Goal: Information Seeking & Learning: Learn about a topic

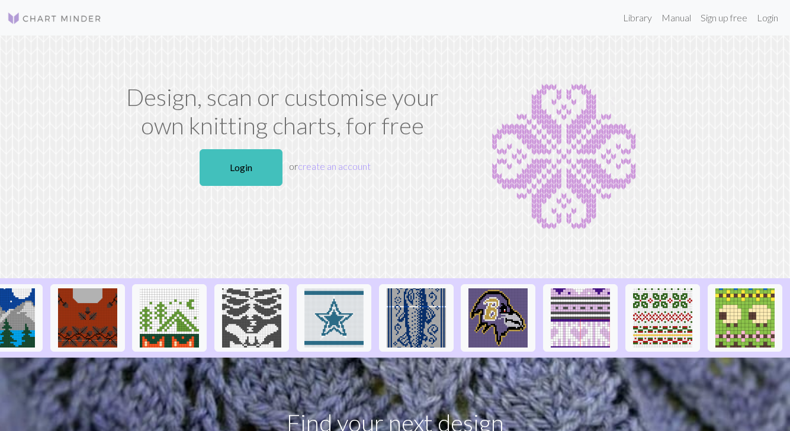
scroll to position [0, 1026]
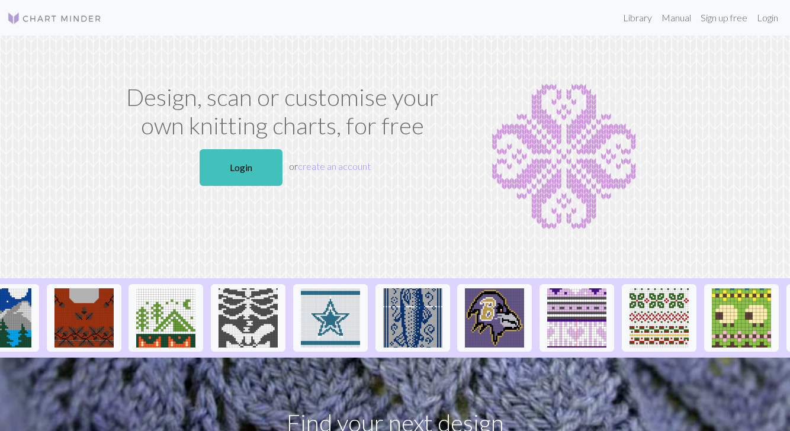
click at [235, 166] on link "Login" at bounding box center [241, 167] width 83 height 37
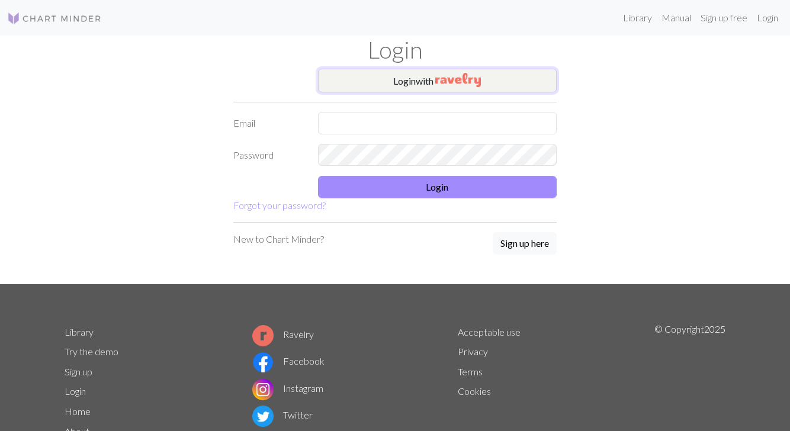
click at [489, 76] on button "Login with" at bounding box center [437, 81] width 239 height 24
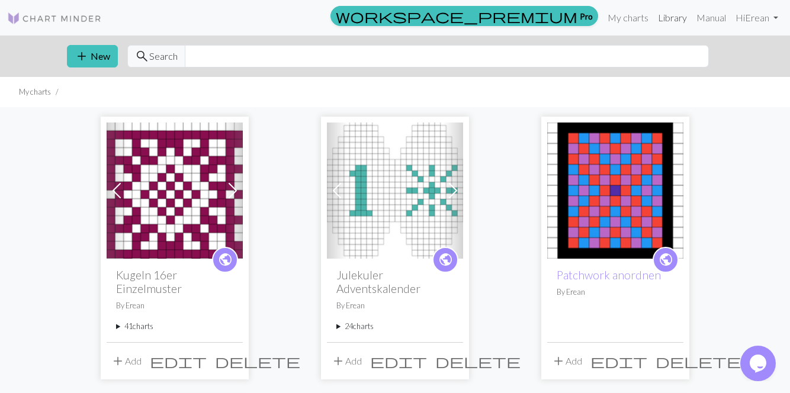
click at [678, 12] on link "Library" at bounding box center [672, 18] width 39 height 24
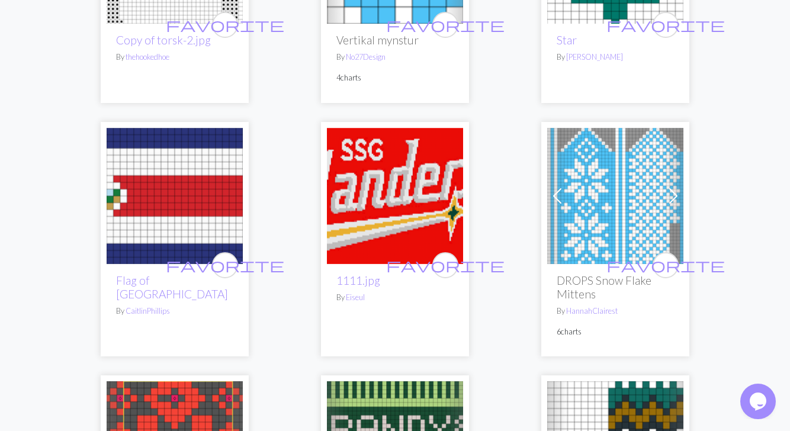
scroll to position [1221, 0]
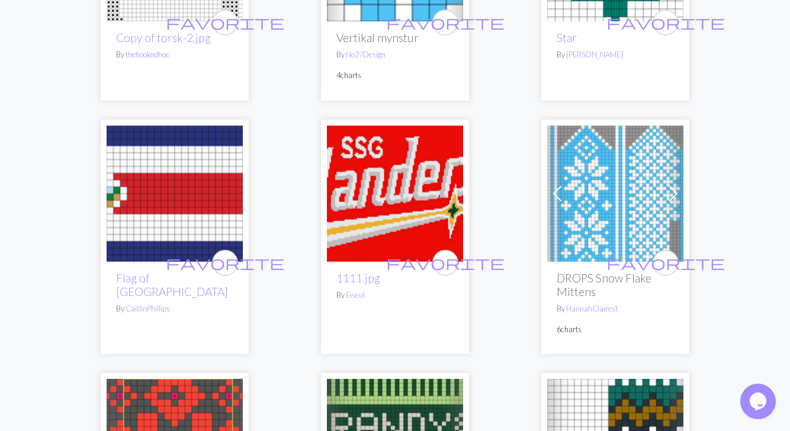
click at [573, 322] on div "favorite DROPS Snow Flake Mittens By HannahClairest 6 charts" at bounding box center [615, 308] width 136 height 92
click at [588, 271] on h2 "DROPS Snow Flake Mittens" at bounding box center [615, 284] width 117 height 27
click at [629, 199] on img at bounding box center [615, 194] width 136 height 136
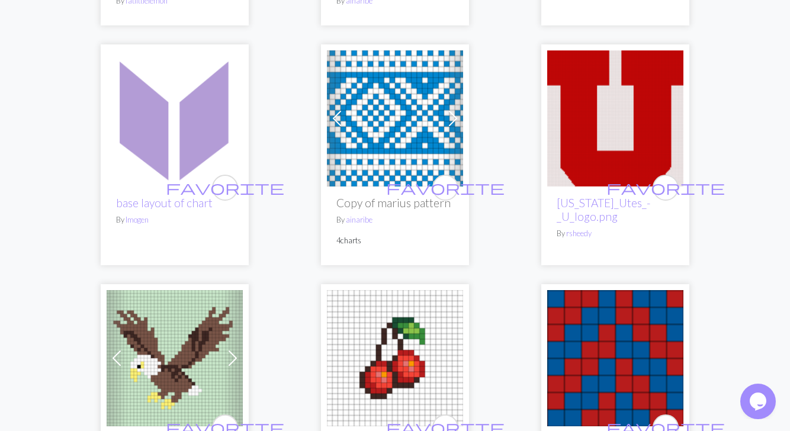
scroll to position [2036, 0]
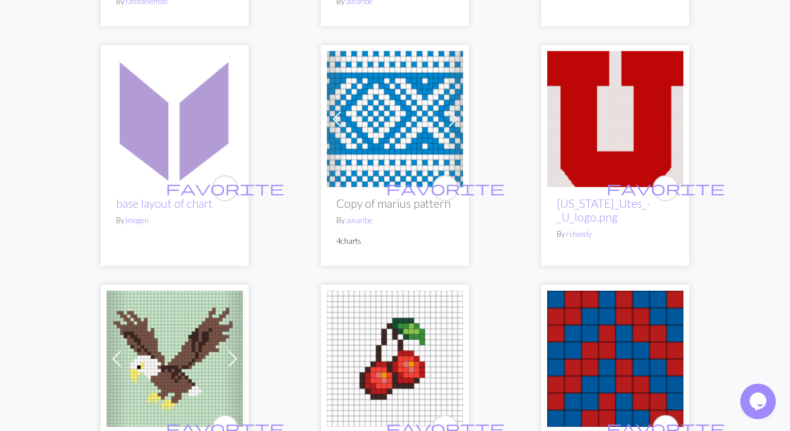
click at [387, 92] on img at bounding box center [395, 119] width 136 height 136
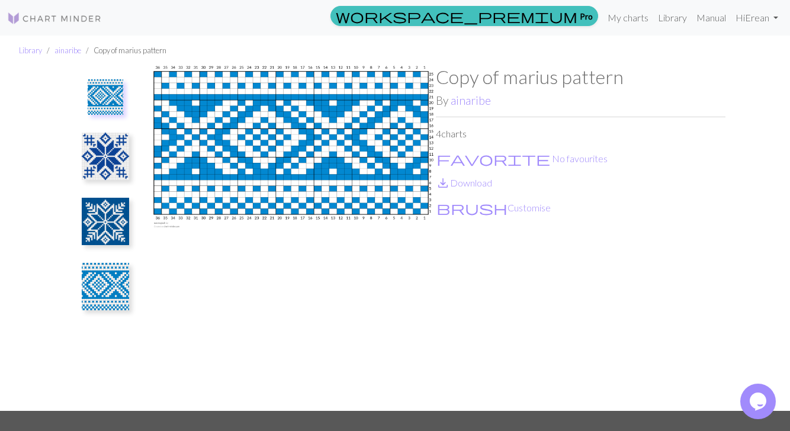
click at [100, 162] on img at bounding box center [105, 156] width 47 height 47
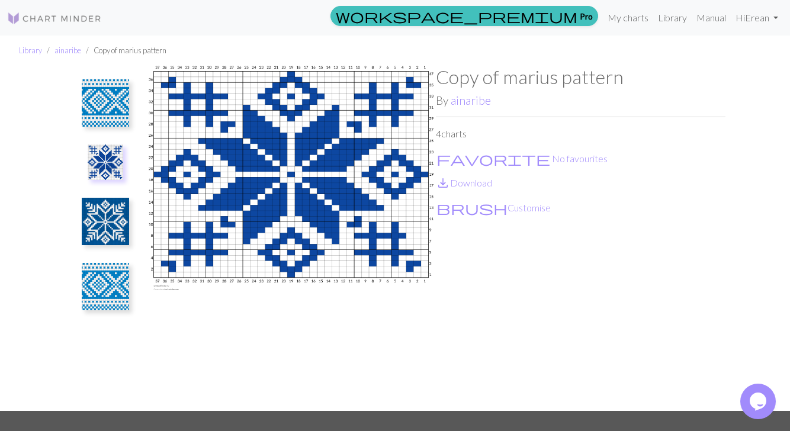
click at [109, 211] on img at bounding box center [105, 221] width 47 height 47
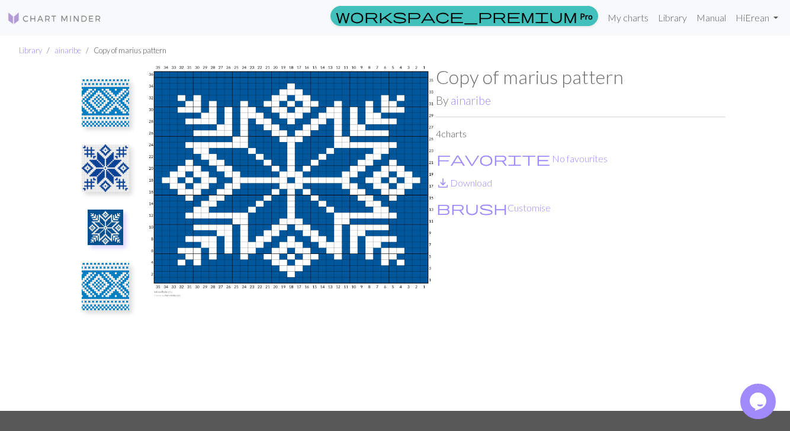
click at [113, 283] on img at bounding box center [105, 286] width 47 height 47
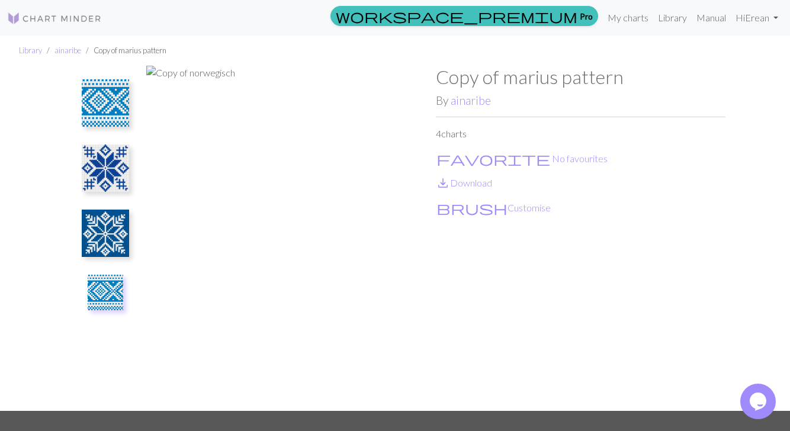
click at [111, 295] on img at bounding box center [106, 293] width 36 height 36
click at [105, 236] on img at bounding box center [105, 233] width 47 height 47
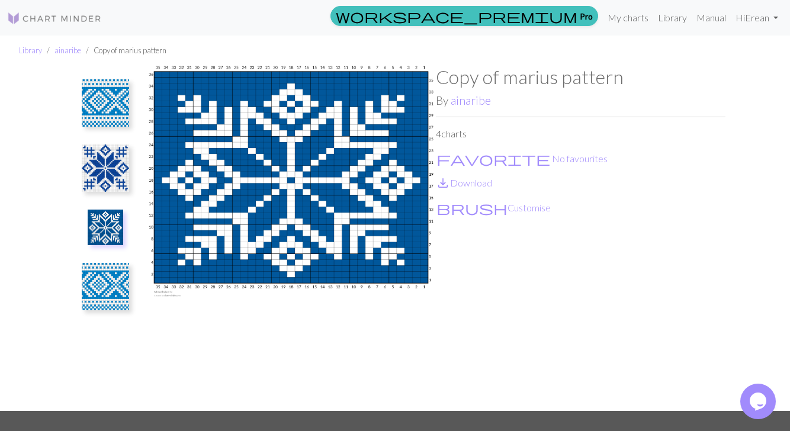
click at [107, 281] on img at bounding box center [105, 286] width 47 height 47
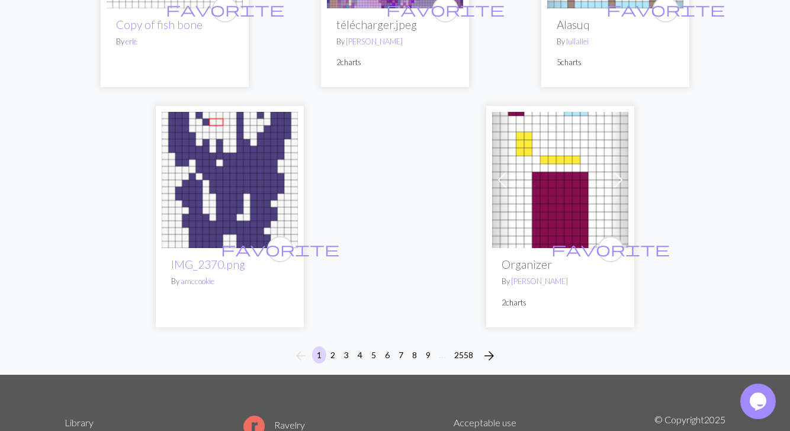
scroll to position [3893, 0]
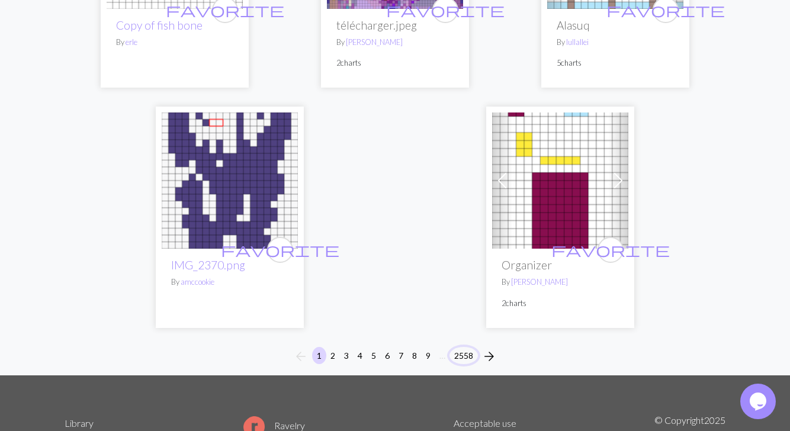
click at [471, 347] on button "2558" at bounding box center [464, 355] width 28 height 17
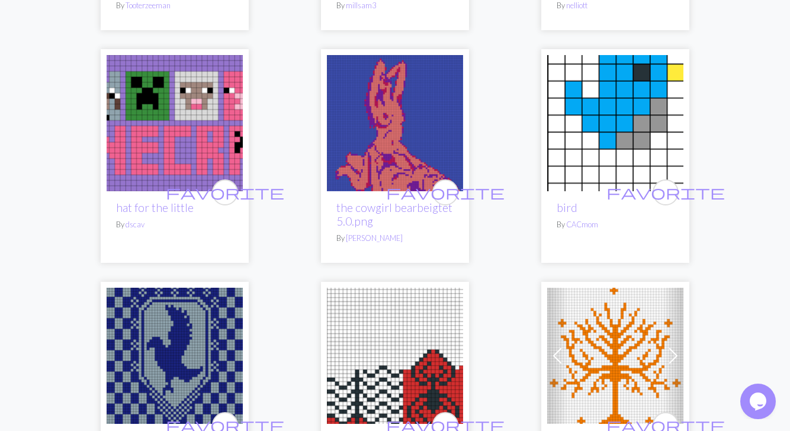
scroll to position [787, 0]
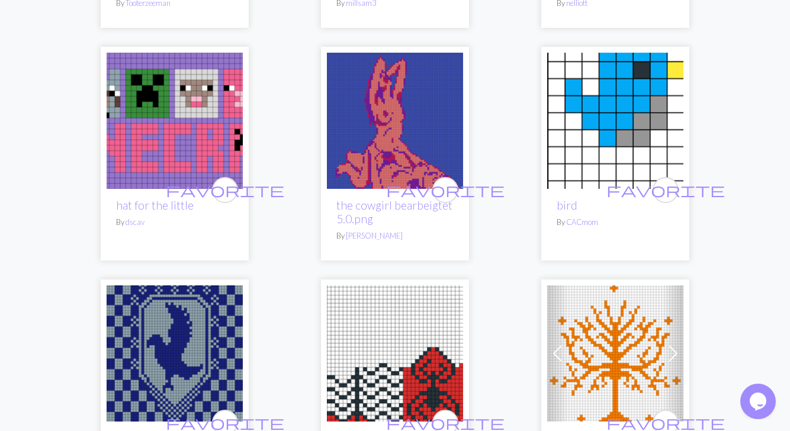
click at [384, 121] on img at bounding box center [395, 121] width 136 height 136
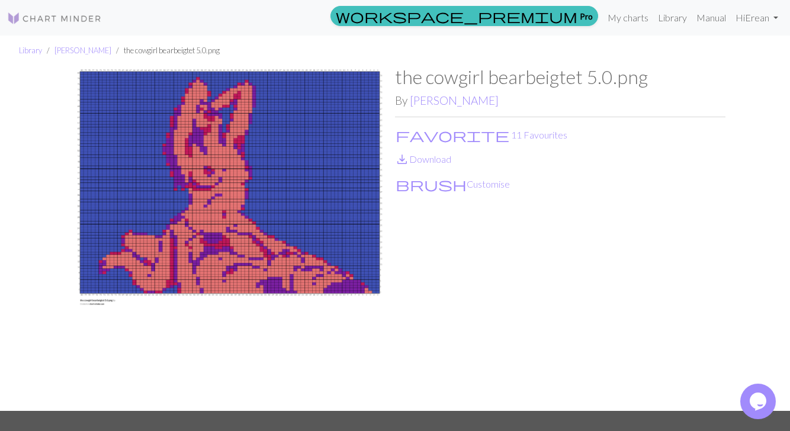
click at [255, 206] on img at bounding box center [230, 238] width 331 height 345
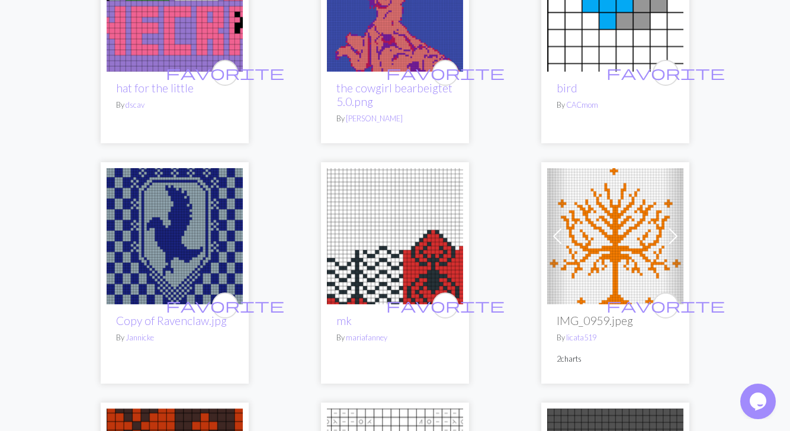
scroll to position [866, 0]
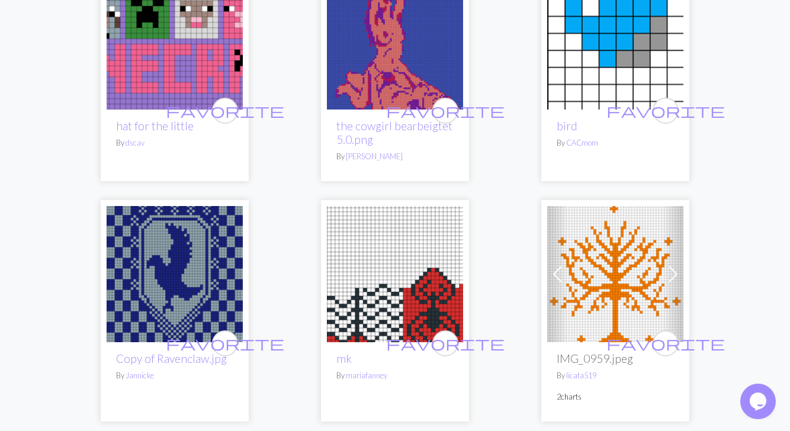
click at [351, 152] on link "Ann" at bounding box center [374, 156] width 57 height 9
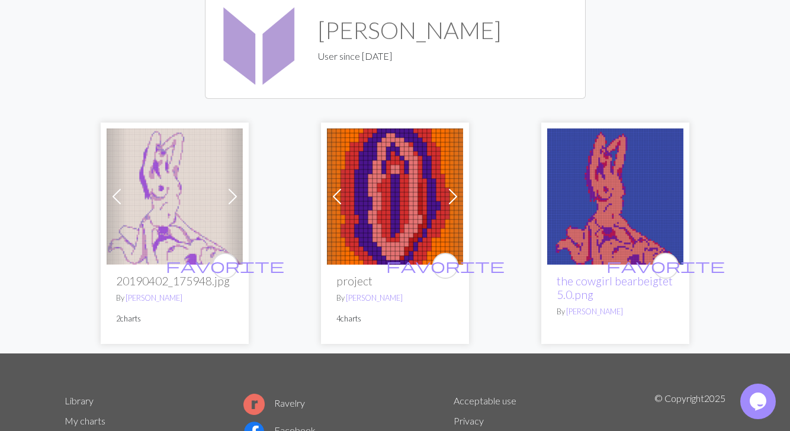
scroll to position [85, 0]
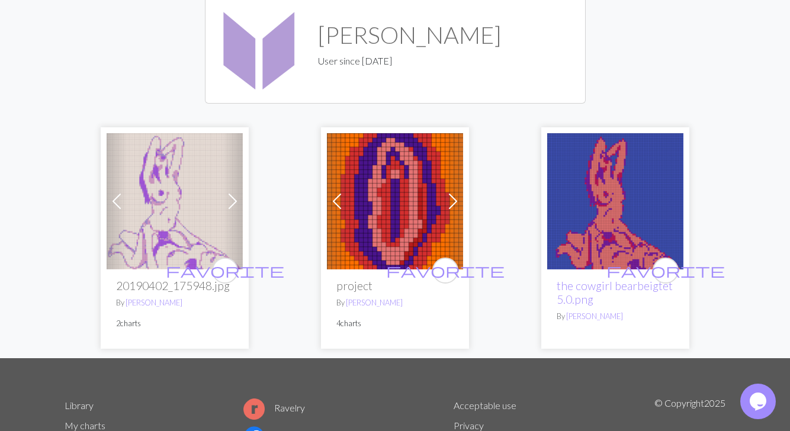
click at [458, 194] on span at bounding box center [453, 201] width 19 height 19
click at [457, 202] on span at bounding box center [453, 201] width 19 height 19
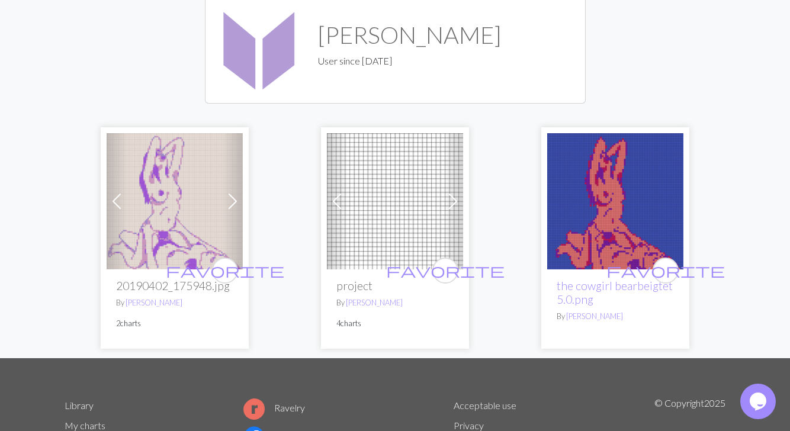
click at [457, 203] on span at bounding box center [453, 201] width 19 height 19
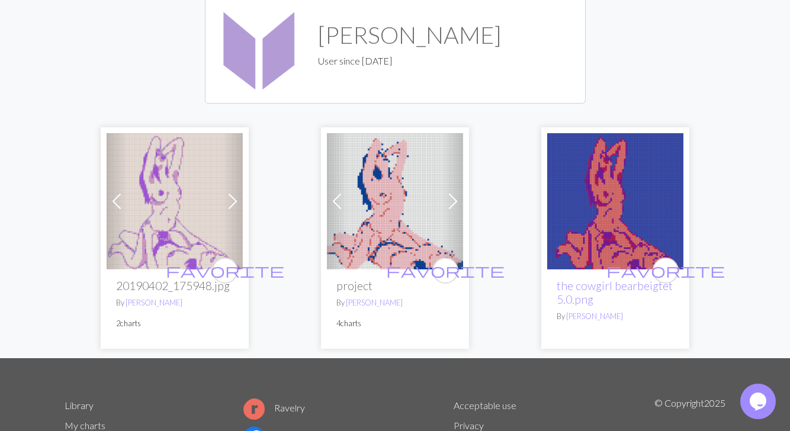
click at [461, 200] on span at bounding box center [453, 201] width 19 height 19
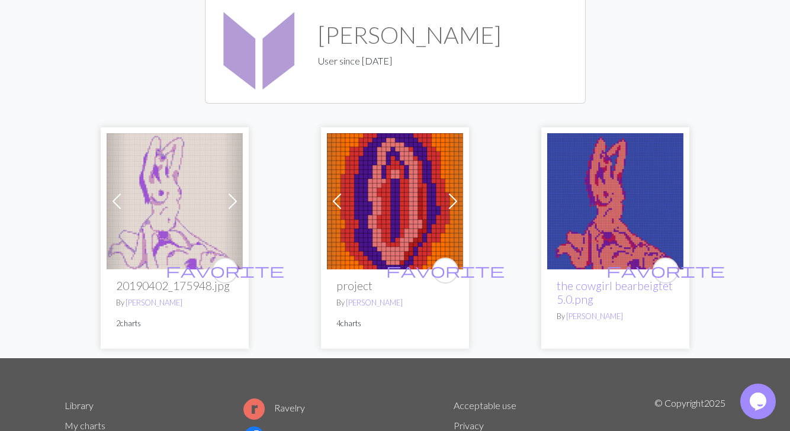
click at [460, 206] on span at bounding box center [453, 201] width 19 height 19
click at [239, 201] on span at bounding box center [232, 201] width 19 height 19
click at [236, 206] on span at bounding box center [232, 201] width 19 height 19
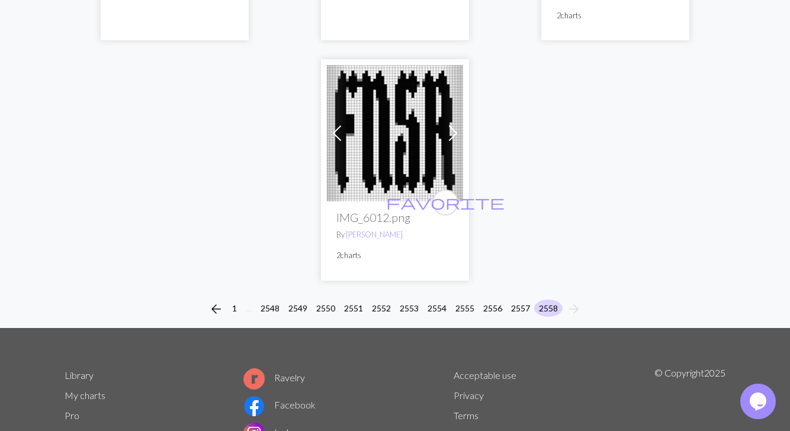
scroll to position [2227, 0]
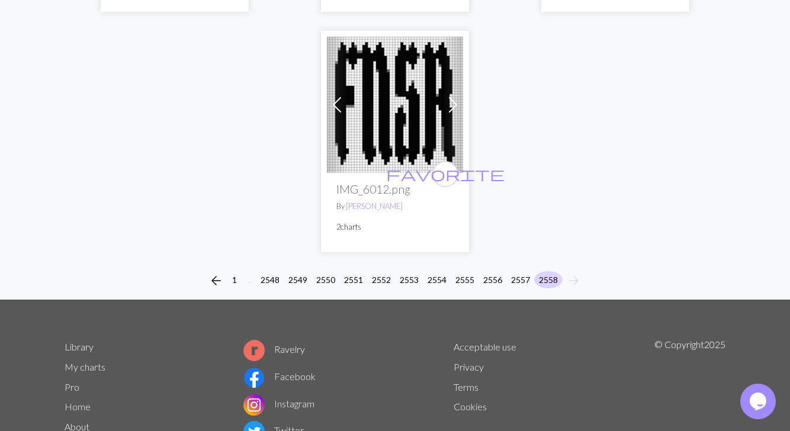
scroll to position [2294, 0]
